Goal: Browse casually

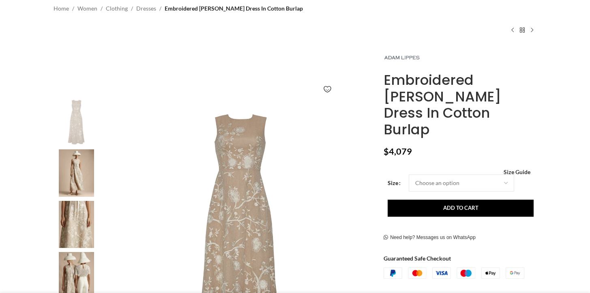
scroll to position [100, 0]
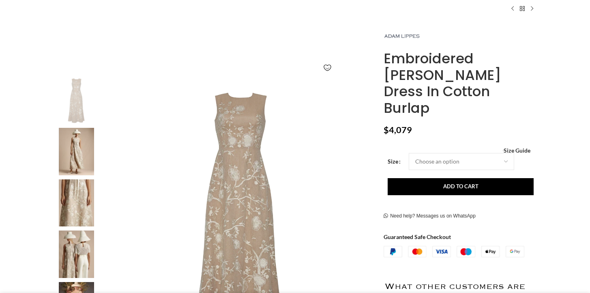
click at [66, 195] on img at bounding box center [76, 202] width 49 height 47
click at [82, 214] on img at bounding box center [76, 202] width 49 height 47
click at [82, 214] on img "3 / 6" at bounding box center [76, 202] width 49 height 47
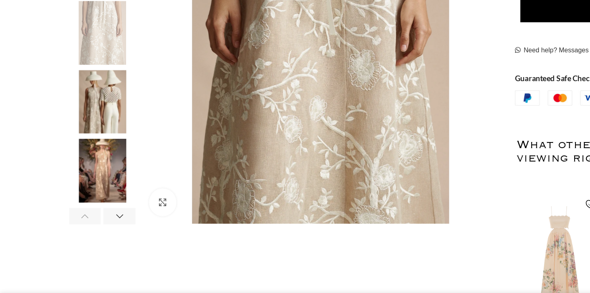
scroll to position [0, 512]
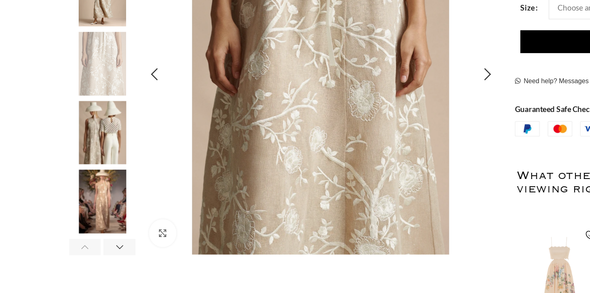
click at [297, 186] on img "3 / 6" at bounding box center [239, 107] width 269 height 269
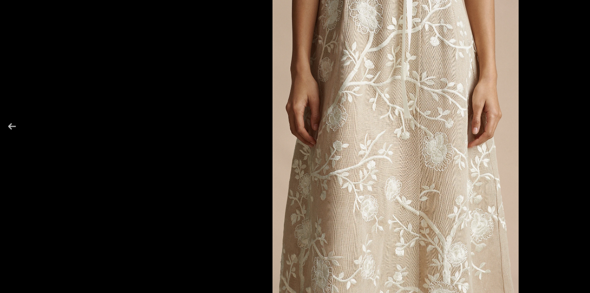
click at [275, 183] on img at bounding box center [294, 146] width 183 height 257
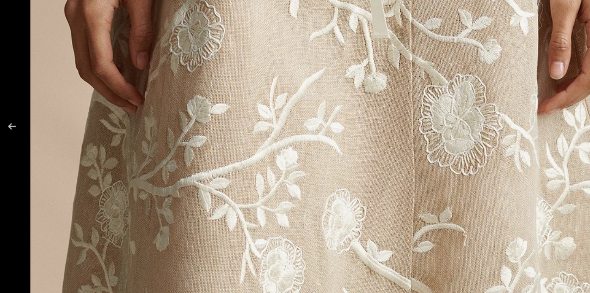
drag, startPoint x: 308, startPoint y: 165, endPoint x: 199, endPoint y: 172, distance: 109.3
click at [199, 172] on img at bounding box center [261, 96] width 477 height 668
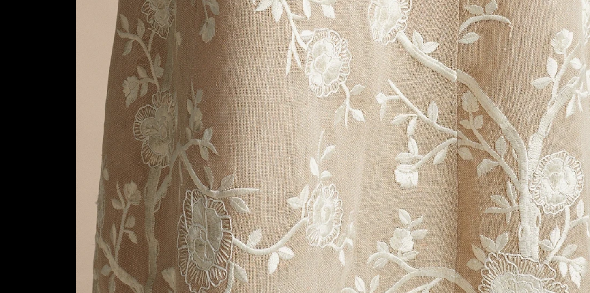
scroll to position [0, 1025]
